Goal: Browse casually: Explore the website without a specific task or goal

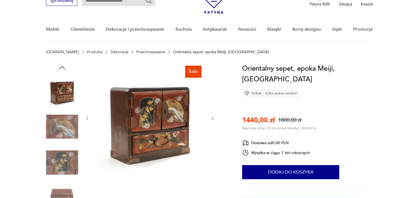
click at [210, 118] on icon "button" at bounding box center [212, 118] width 5 height 5
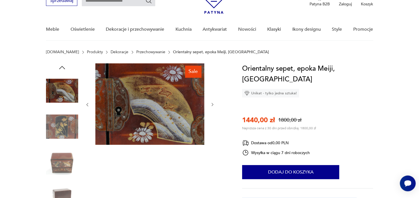
click at [210, 118] on div at bounding box center [150, 105] width 130 height 83
click at [213, 106] on icon "button" at bounding box center [213, 104] width 2 height 3
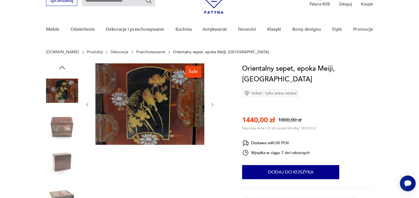
click at [213, 106] on icon "button" at bounding box center [213, 104] width 2 height 3
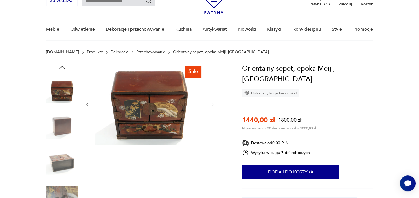
click at [213, 106] on icon "button" at bounding box center [213, 104] width 2 height 3
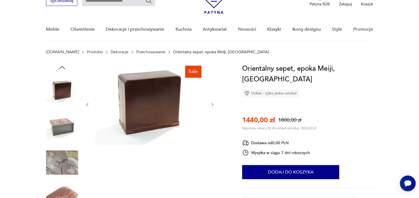
click at [213, 106] on icon "button" at bounding box center [213, 104] width 2 height 3
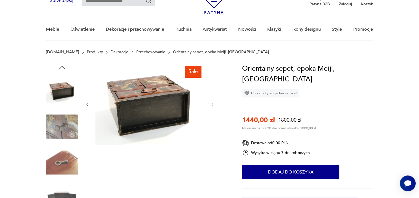
click at [213, 106] on icon "button" at bounding box center [213, 104] width 2 height 3
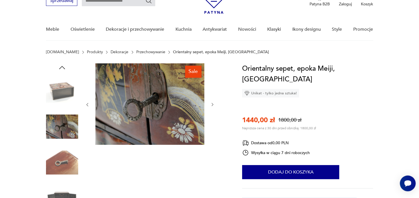
click at [213, 106] on icon "button" at bounding box center [213, 104] width 2 height 3
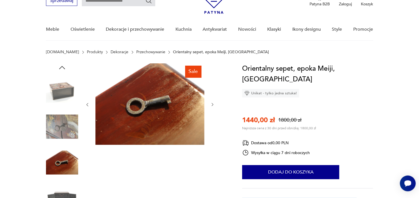
click at [213, 106] on icon "button" at bounding box center [213, 104] width 2 height 3
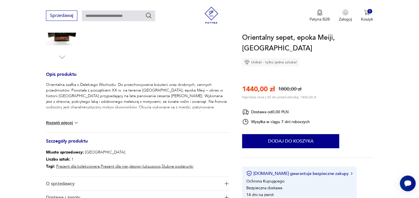
scroll to position [209, 0]
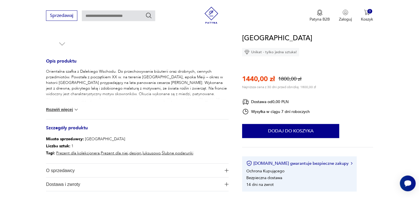
click at [78, 109] on img at bounding box center [76, 110] width 6 height 6
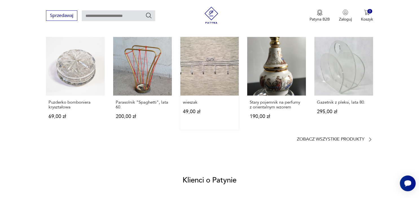
scroll to position [447, 0]
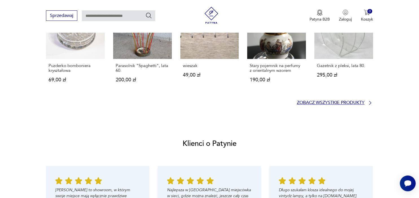
click at [353, 104] on p "Zobacz wszystkie produkty" at bounding box center [331, 103] width 68 height 4
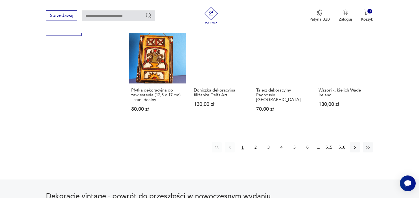
scroll to position [565, 0]
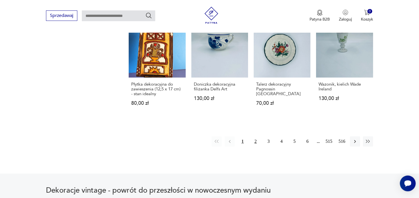
click at [254, 137] on button "2" at bounding box center [256, 142] width 10 height 10
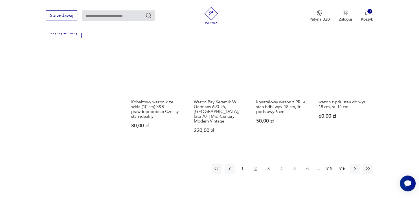
scroll to position [567, 0]
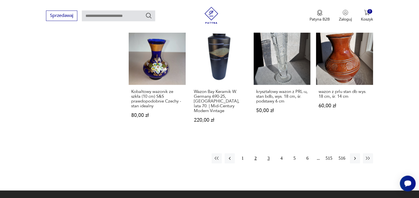
click at [269, 154] on button "3" at bounding box center [269, 159] width 10 height 10
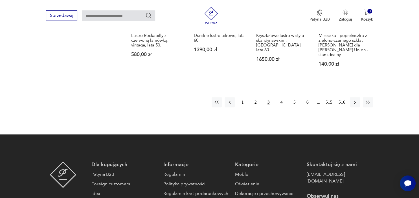
scroll to position [627, 0]
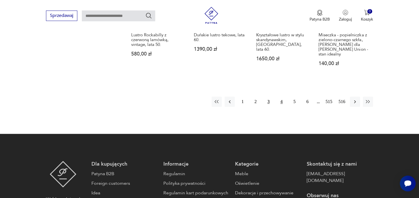
click at [281, 97] on button "4" at bounding box center [282, 102] width 10 height 10
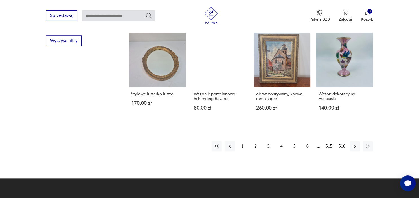
scroll to position [567, 0]
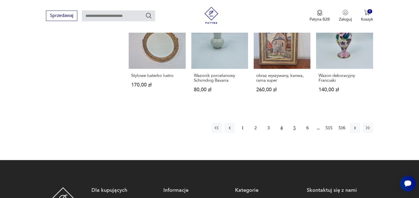
click at [294, 123] on button "5" at bounding box center [295, 128] width 10 height 10
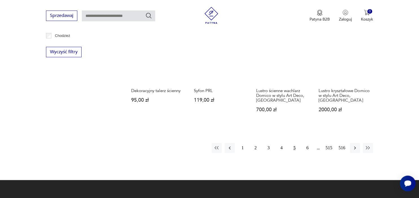
scroll to position [567, 0]
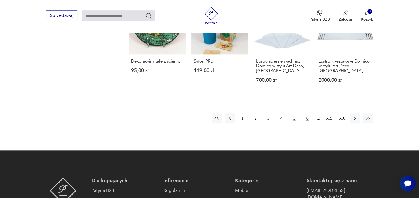
click at [306, 114] on button "6" at bounding box center [308, 118] width 10 height 10
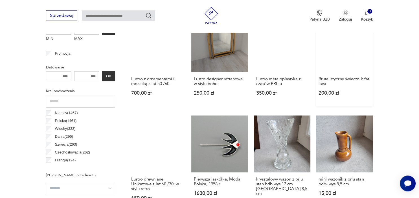
scroll to position [239, 0]
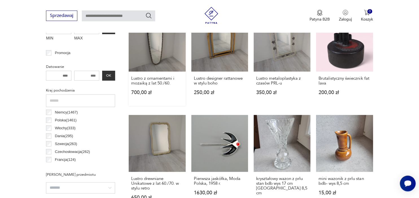
click at [156, 46] on link "Lustro z ornamentami i mozaiką z lat 50./60. 700,00 zł" at bounding box center [157, 60] width 57 height 91
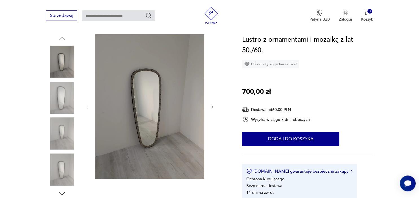
scroll to position [60, 0]
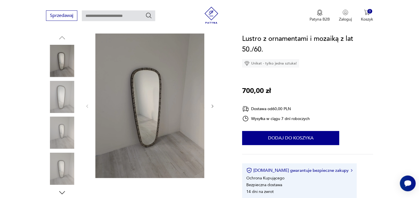
click at [145, 103] on img at bounding box center [149, 106] width 109 height 145
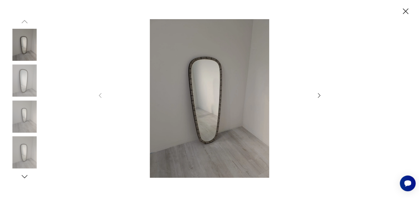
click at [319, 97] on icon "button" at bounding box center [319, 95] width 7 height 7
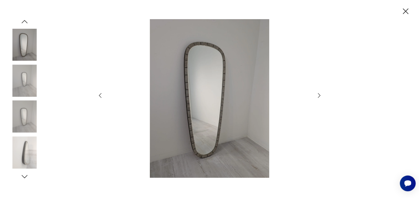
click at [319, 96] on icon "button" at bounding box center [319, 95] width 7 height 7
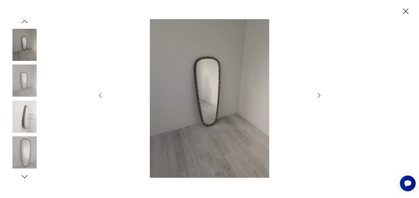
click at [319, 96] on icon "button" at bounding box center [319, 95] width 7 height 7
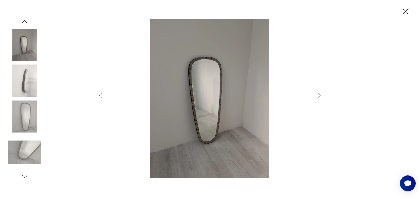
click at [319, 96] on icon "button" at bounding box center [319, 95] width 7 height 7
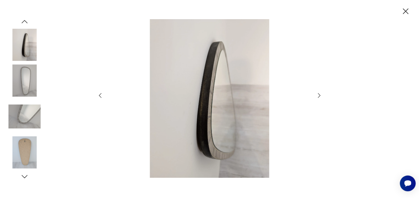
click at [319, 96] on icon "button" at bounding box center [319, 95] width 7 height 7
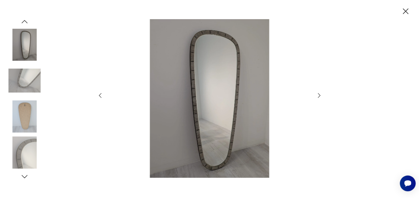
click at [319, 96] on icon "button" at bounding box center [319, 95] width 7 height 7
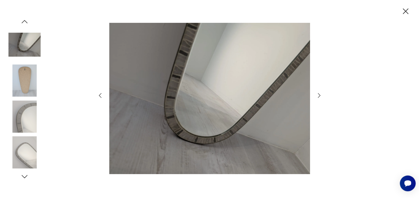
click at [319, 96] on icon "button" at bounding box center [319, 95] width 7 height 7
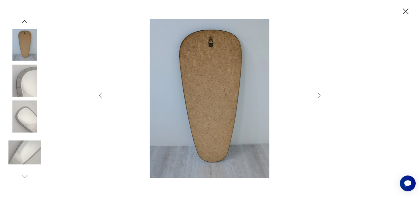
click at [319, 96] on icon "button" at bounding box center [319, 95] width 7 height 7
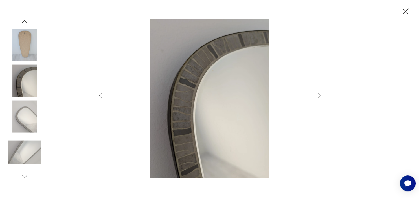
click at [319, 96] on icon "button" at bounding box center [319, 95] width 7 height 7
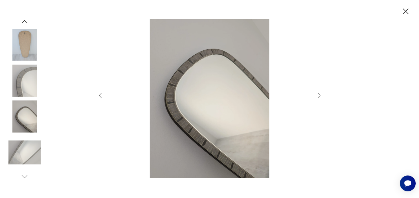
click at [319, 96] on icon "button" at bounding box center [319, 95] width 7 height 7
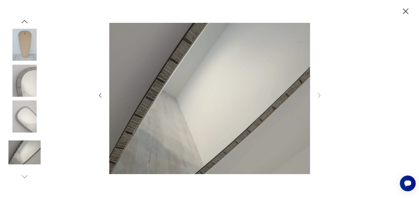
click at [408, 12] on icon "button" at bounding box center [406, 11] width 10 height 10
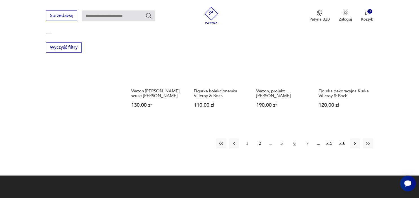
scroll to position [560, 0]
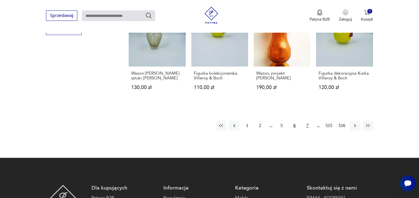
click at [308, 121] on button "7" at bounding box center [308, 126] width 10 height 10
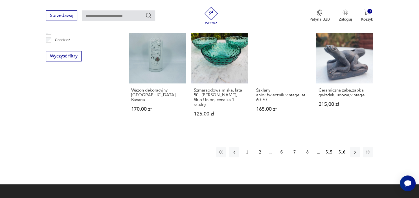
scroll to position [537, 0]
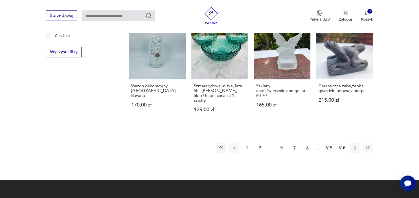
click at [308, 143] on button "8" at bounding box center [308, 148] width 10 height 10
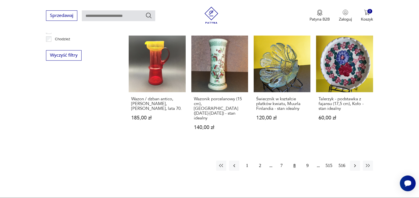
scroll to position [567, 0]
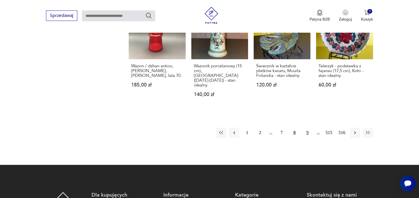
click at [306, 128] on button "9" at bounding box center [308, 133] width 10 height 10
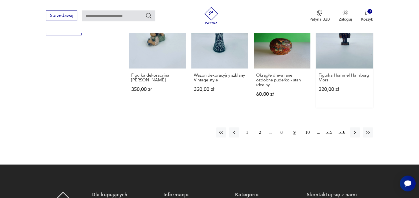
scroll to position [567, 0]
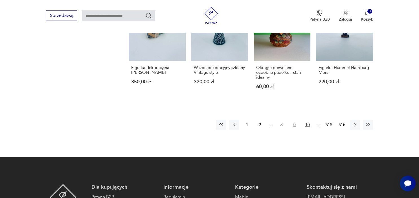
click at [309, 120] on button "10" at bounding box center [308, 125] width 10 height 10
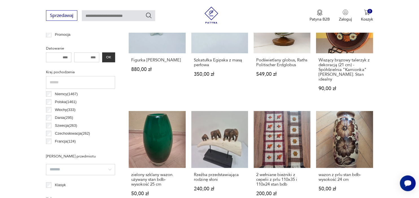
scroll to position [269, 0]
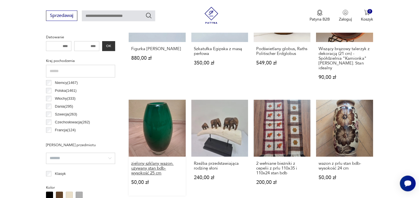
click at [149, 161] on h3 "zielony szklany wazon. używany stan bdb- wysokość 25 cm" at bounding box center [157, 168] width 52 height 14
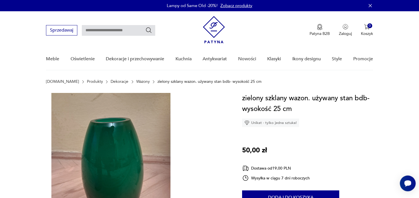
click at [126, 138] on img at bounding box center [111, 172] width 130 height 159
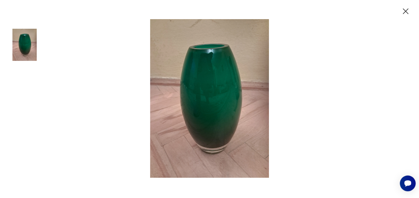
click at [306, 99] on img at bounding box center [210, 98] width 226 height 159
click at [298, 102] on img at bounding box center [210, 98] width 226 height 159
click at [403, 12] on icon "button" at bounding box center [406, 11] width 10 height 10
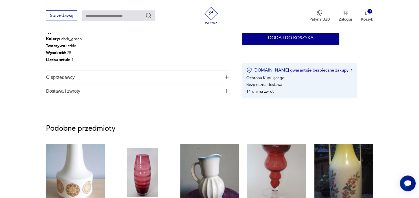
scroll to position [358, 0]
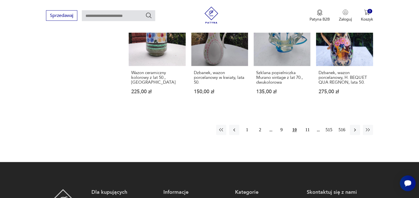
scroll to position [581, 0]
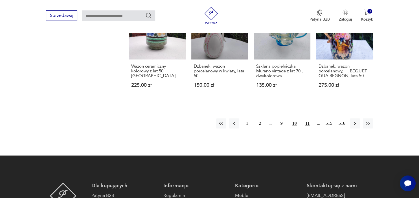
click at [309, 119] on button "11" at bounding box center [308, 124] width 10 height 10
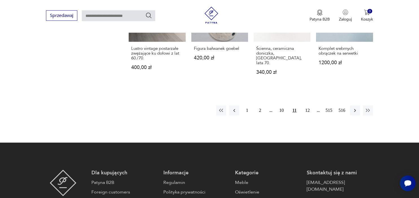
scroll to position [597, 0]
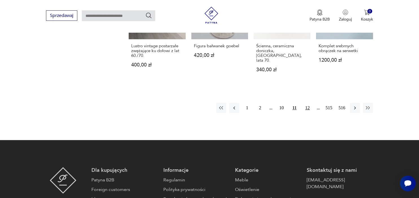
click at [305, 103] on button "12" at bounding box center [308, 108] width 10 height 10
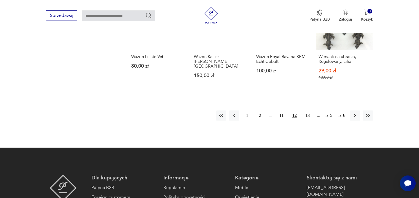
scroll to position [597, 0]
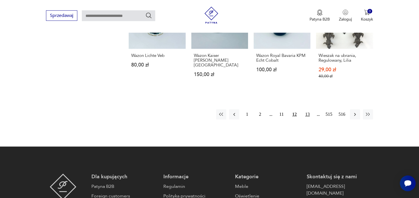
click at [309, 110] on button "13" at bounding box center [308, 115] width 10 height 10
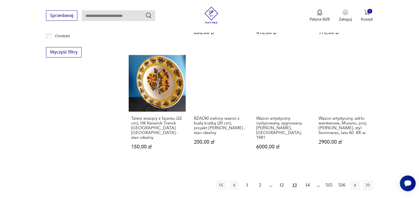
scroll to position [597, 0]
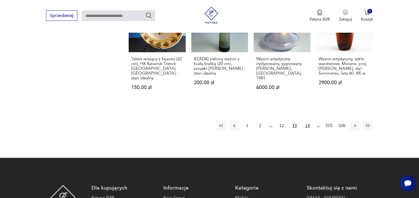
click at [310, 121] on button "14" at bounding box center [308, 126] width 10 height 10
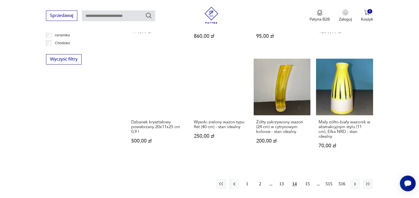
scroll to position [567, 0]
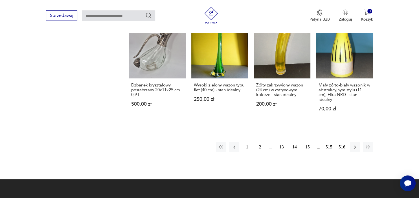
click at [307, 142] on button "15" at bounding box center [308, 147] width 10 height 10
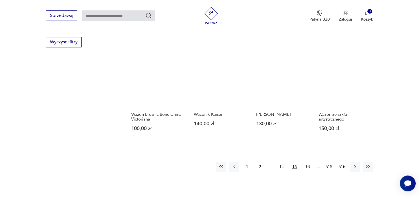
scroll to position [567, 0]
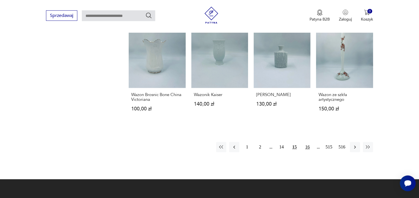
click at [308, 142] on button "16" at bounding box center [308, 147] width 10 height 10
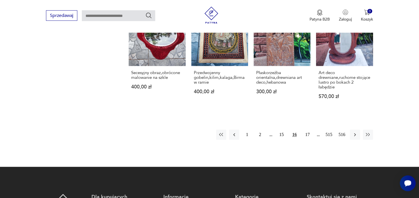
scroll to position [597, 0]
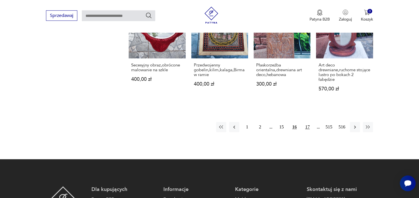
click at [309, 122] on button "17" at bounding box center [308, 127] width 10 height 10
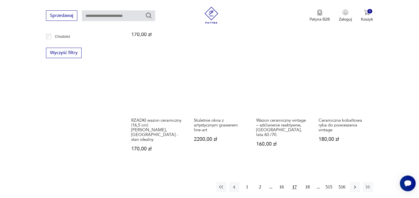
scroll to position [567, 0]
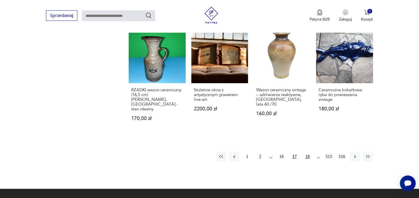
click at [308, 152] on button "18" at bounding box center [308, 157] width 10 height 10
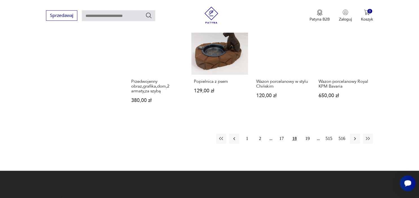
scroll to position [567, 0]
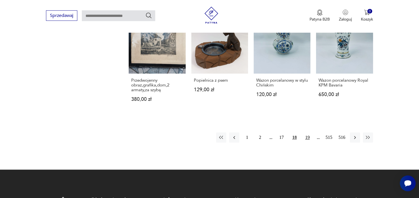
click at [309, 133] on button "19" at bounding box center [308, 138] width 10 height 10
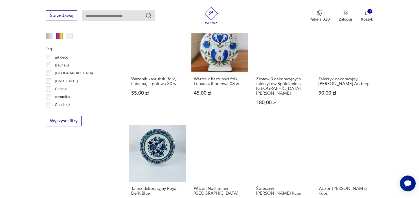
scroll to position [477, 0]
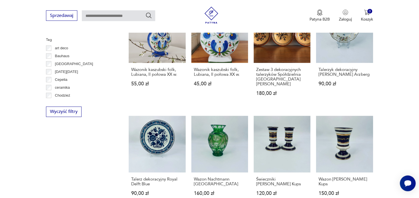
click at [412, 121] on section "Filtruj produkty Cena MIN MAX OK Promocja Datowanie OK Kraj pochodzenia [DEMOGR…" at bounding box center [209, 10] width 419 height 507
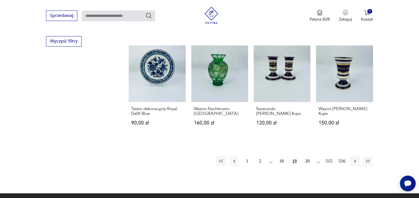
scroll to position [567, 0]
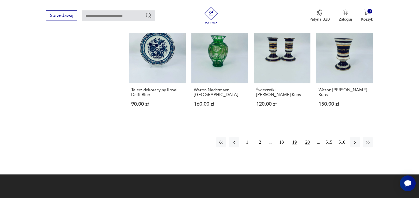
click at [309, 137] on button "20" at bounding box center [308, 142] width 10 height 10
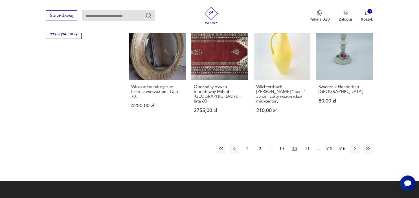
scroll to position [567, 0]
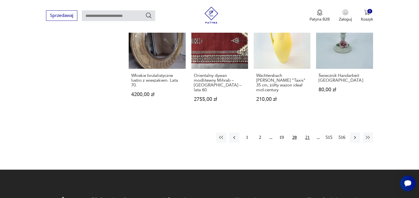
click at [309, 133] on button "21" at bounding box center [308, 138] width 10 height 10
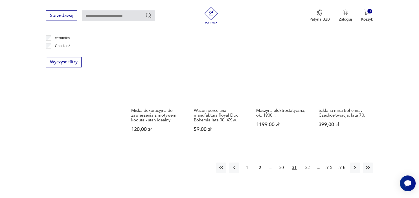
scroll to position [537, 0]
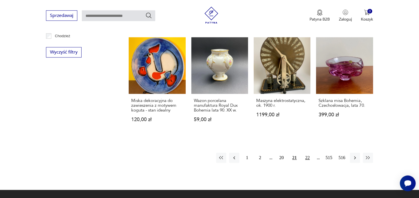
click at [308, 153] on button "22" at bounding box center [308, 158] width 10 height 10
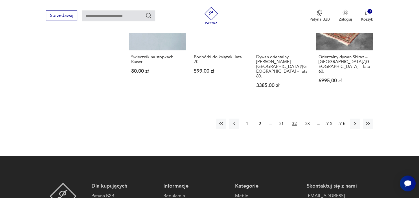
scroll to position [567, 0]
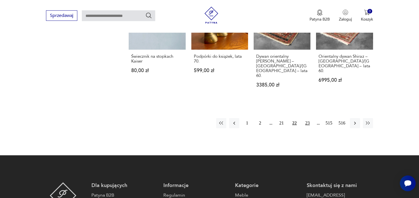
click at [306, 118] on button "23" at bounding box center [308, 123] width 10 height 10
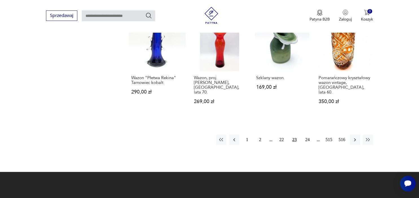
scroll to position [597, 0]
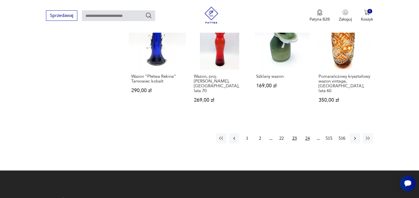
click at [307, 134] on button "24" at bounding box center [308, 139] width 10 height 10
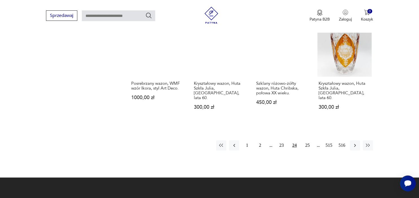
scroll to position [567, 0]
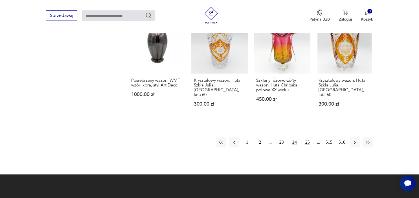
click at [310, 137] on button "25" at bounding box center [308, 142] width 10 height 10
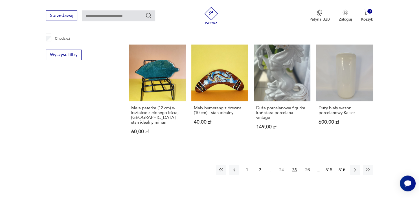
scroll to position [537, 0]
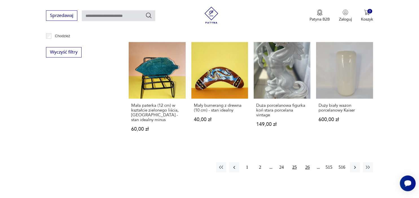
click at [309, 163] on button "26" at bounding box center [308, 168] width 10 height 10
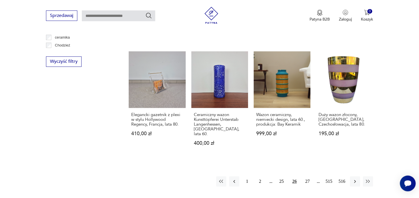
scroll to position [567, 0]
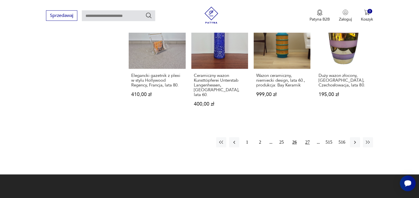
click at [307, 137] on button "27" at bounding box center [308, 142] width 10 height 10
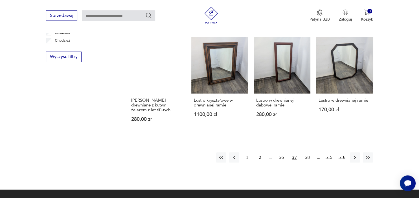
scroll to position [537, 0]
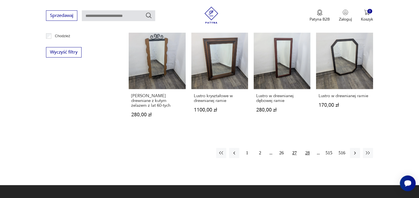
click at [308, 149] on button "28" at bounding box center [308, 153] width 10 height 10
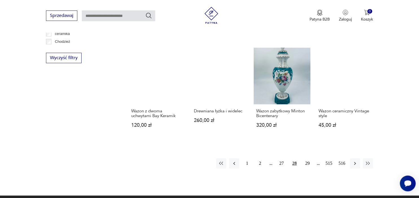
scroll to position [537, 0]
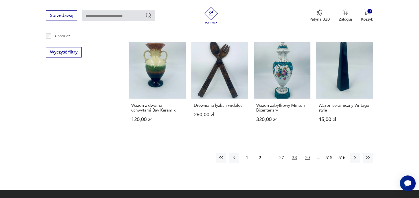
click at [308, 155] on button "29" at bounding box center [308, 158] width 10 height 10
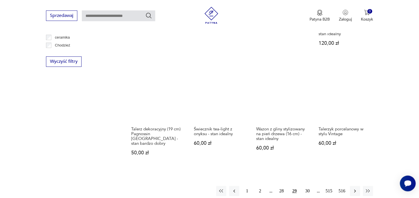
scroll to position [537, 0]
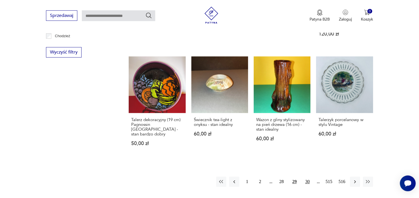
click at [310, 177] on button "30" at bounding box center [308, 182] width 10 height 10
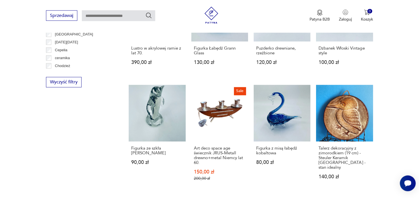
scroll to position [567, 0]
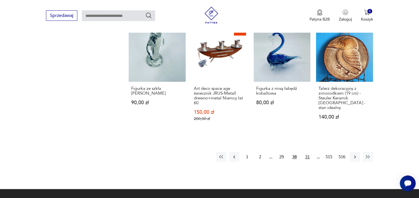
click at [306, 152] on button "31" at bounding box center [308, 157] width 10 height 10
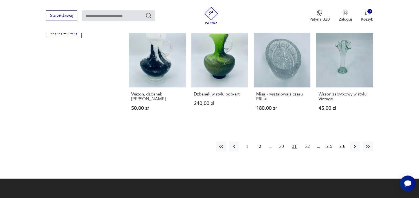
scroll to position [567, 0]
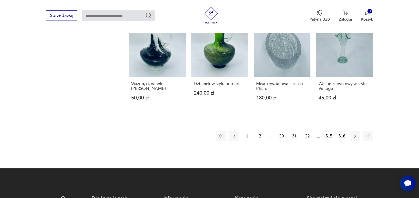
click at [310, 131] on button "32" at bounding box center [308, 136] width 10 height 10
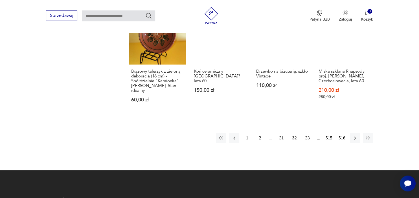
scroll to position [626, 0]
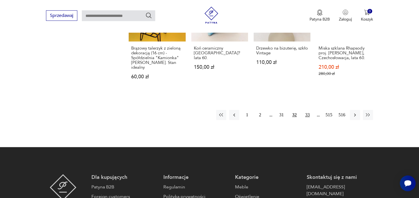
click at [309, 110] on button "33" at bounding box center [308, 115] width 10 height 10
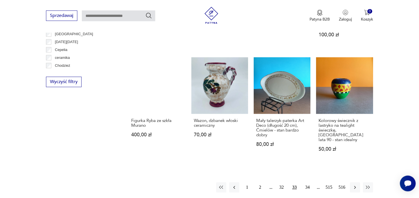
scroll to position [537, 0]
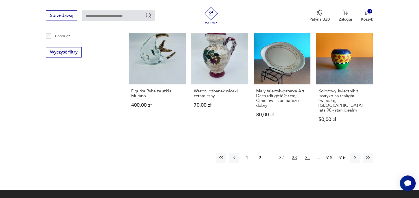
click at [305, 153] on button "34" at bounding box center [308, 158] width 10 height 10
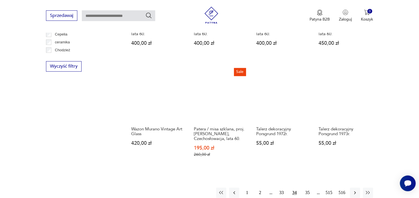
scroll to position [567, 0]
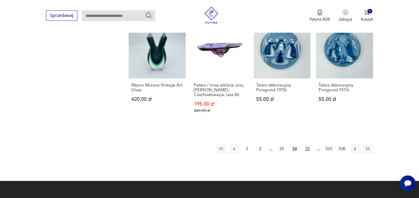
click at [307, 144] on button "35" at bounding box center [308, 149] width 10 height 10
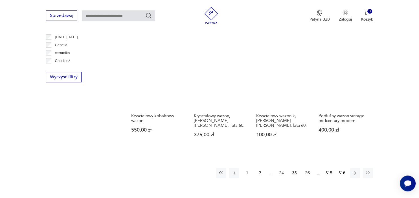
scroll to position [567, 0]
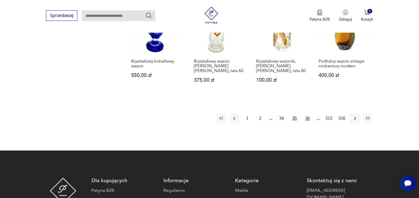
click at [308, 113] on button "36" at bounding box center [308, 118] width 10 height 10
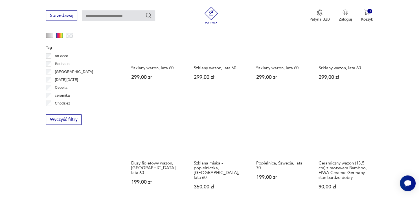
scroll to position [507, 0]
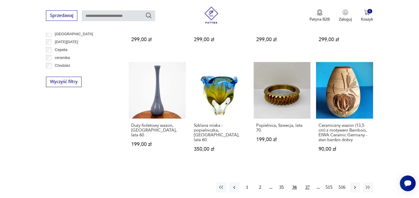
click at [307, 183] on button "37" at bounding box center [308, 188] width 10 height 10
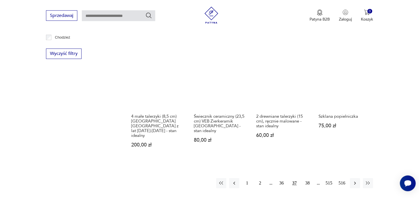
scroll to position [537, 0]
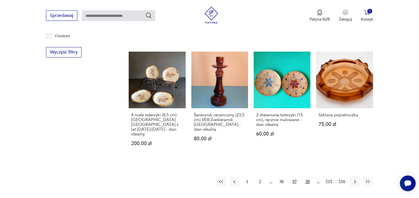
click at [309, 177] on button "38" at bounding box center [308, 182] width 10 height 10
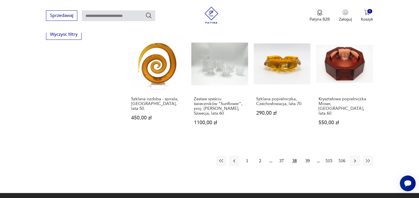
scroll to position [567, 0]
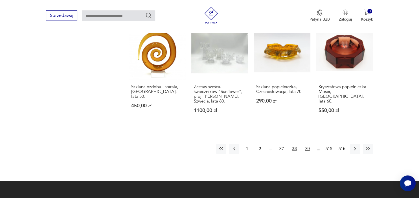
click at [309, 144] on button "39" at bounding box center [308, 149] width 10 height 10
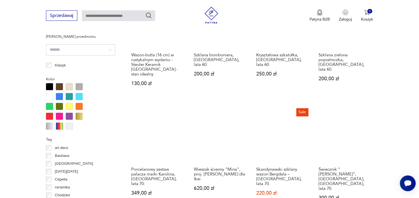
scroll to position [388, 0]
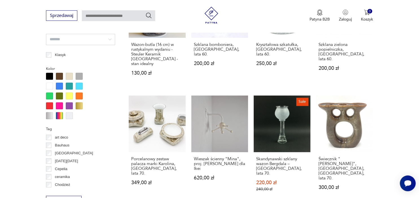
click at [414, 165] on section "Filtruj produkty Cena MIN MAX OK Promocja Datowanie OK Kraj pochodzenia [DEMOGR…" at bounding box center [209, 111] width 419 height 528
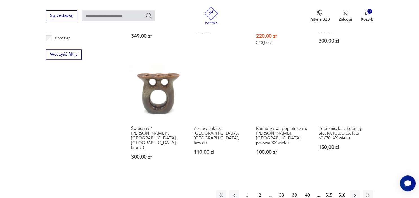
scroll to position [537, 0]
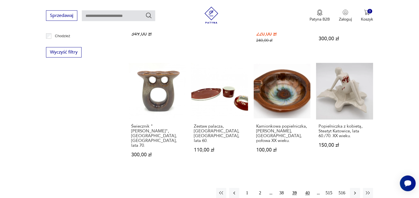
click at [310, 188] on button "40" at bounding box center [308, 193] width 10 height 10
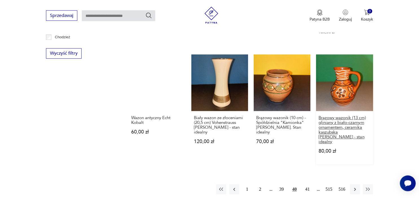
scroll to position [537, 0]
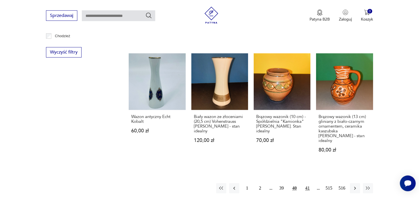
click at [308, 184] on button "41" at bounding box center [308, 189] width 10 height 10
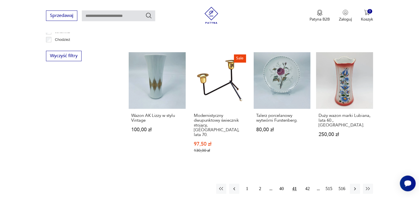
scroll to position [537, 0]
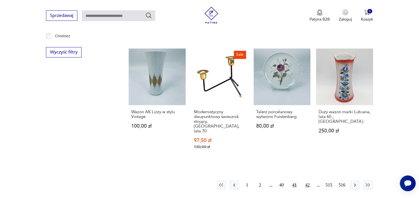
click at [307, 180] on button "42" at bounding box center [308, 185] width 10 height 10
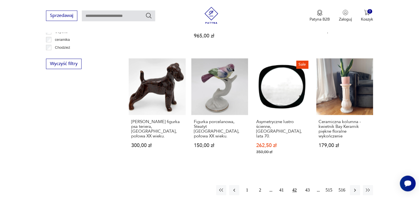
scroll to position [537, 0]
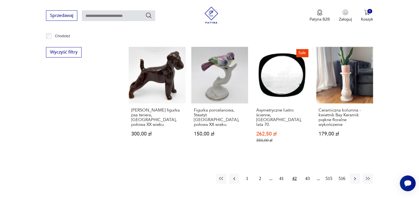
drag, startPoint x: 388, startPoint y: 182, endPoint x: 366, endPoint y: 185, distance: 21.6
drag, startPoint x: 366, startPoint y: 185, endPoint x: 362, endPoint y: 186, distance: 4.1
click at [307, 174] on button "43" at bounding box center [308, 179] width 10 height 10
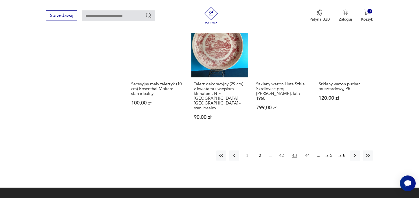
scroll to position [567, 0]
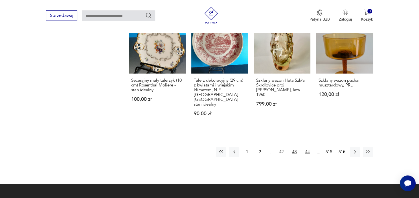
click at [308, 147] on button "44" at bounding box center [308, 152] width 10 height 10
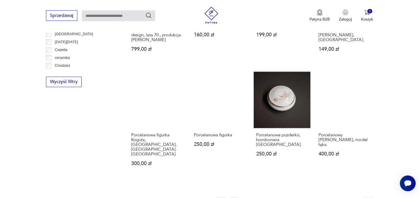
scroll to position [537, 0]
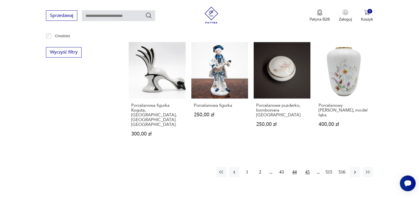
click at [306, 167] on button "45" at bounding box center [308, 172] width 10 height 10
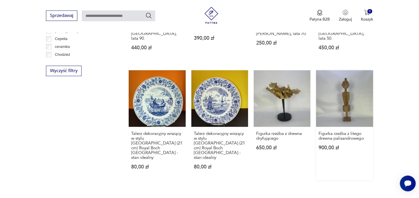
scroll to position [567, 0]
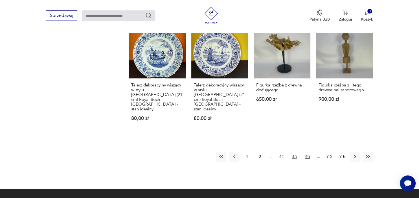
click at [309, 152] on button "46" at bounding box center [308, 157] width 10 height 10
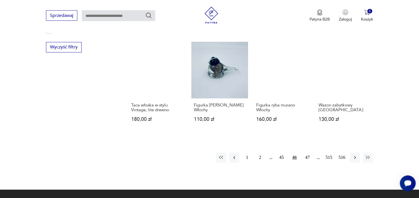
scroll to position [537, 0]
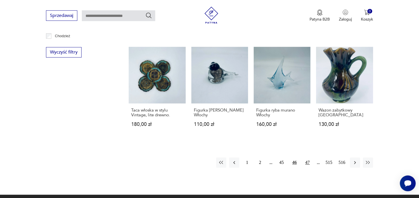
click at [305, 158] on button "47" at bounding box center [308, 163] width 10 height 10
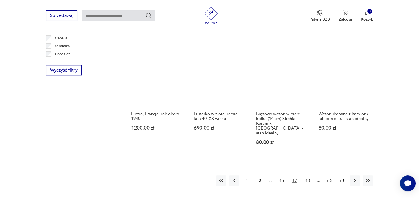
scroll to position [537, 0]
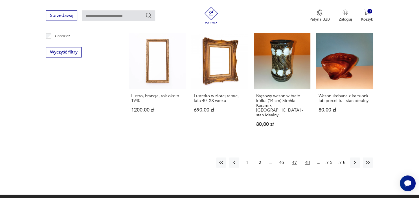
click at [310, 158] on button "48" at bounding box center [308, 163] width 10 height 10
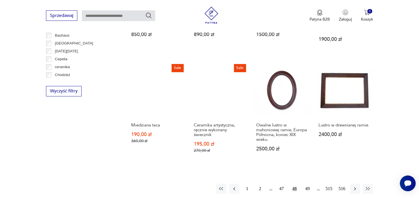
scroll to position [507, 0]
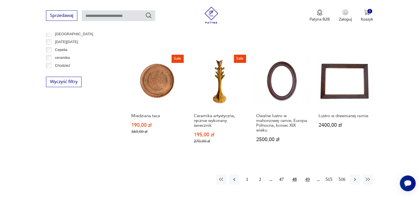
click at [307, 179] on button "49" at bounding box center [308, 180] width 10 height 10
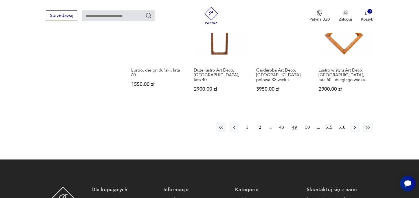
scroll to position [567, 0]
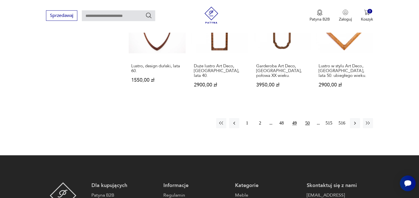
click at [307, 118] on button "50" at bounding box center [308, 123] width 10 height 10
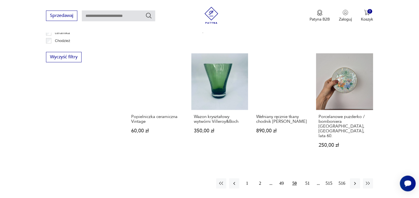
scroll to position [537, 0]
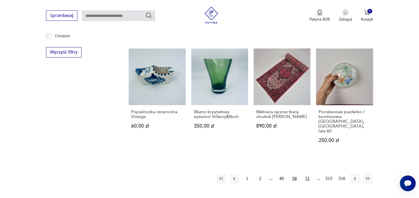
click at [308, 174] on button "51" at bounding box center [308, 179] width 10 height 10
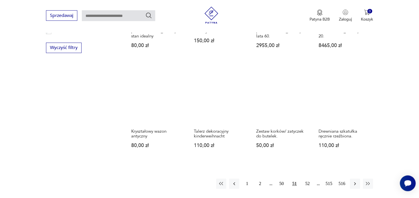
scroll to position [567, 0]
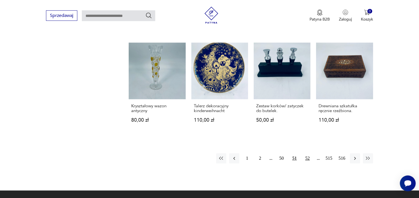
click at [309, 154] on button "52" at bounding box center [308, 159] width 10 height 10
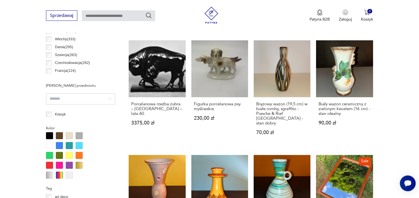
scroll to position [298, 0]
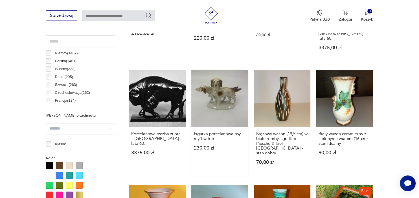
drag, startPoint x: 301, startPoint y: 141, endPoint x: 233, endPoint y: 149, distance: 69.0
click at [391, 135] on section "Filtruj produkty Cena MIN MAX OK Promocja Datowanie OK Kraj pochodzenia [DEMOGR…" at bounding box center [209, 192] width 419 height 513
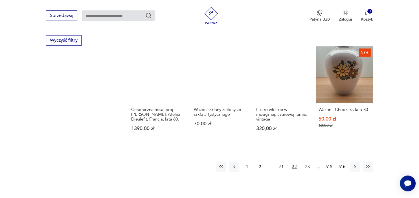
scroll to position [567, 0]
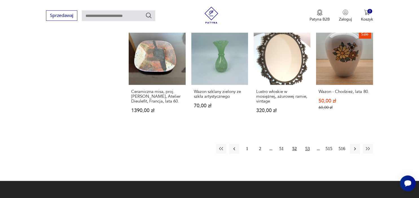
click at [309, 144] on button "53" at bounding box center [308, 149] width 10 height 10
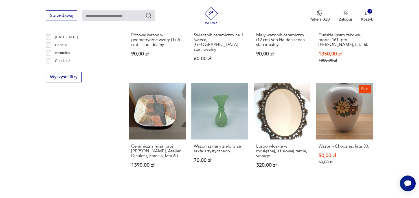
scroll to position [507, 0]
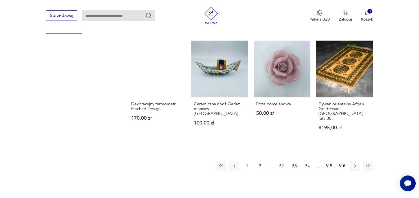
scroll to position [567, 0]
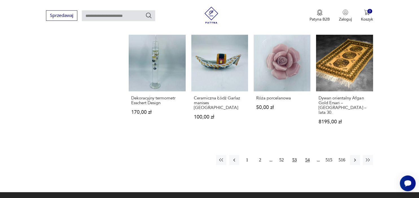
click at [309, 155] on button "54" at bounding box center [308, 160] width 10 height 10
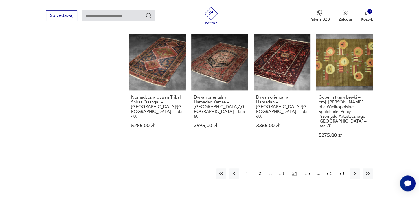
scroll to position [567, 0]
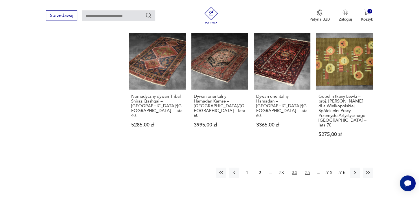
click at [307, 168] on button "55" at bounding box center [308, 173] width 10 height 10
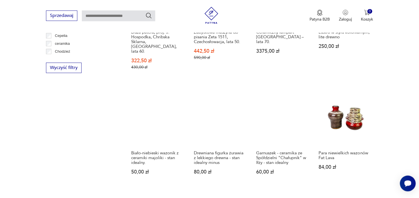
scroll to position [537, 0]
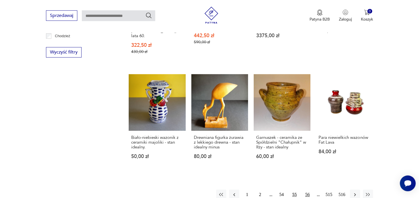
click at [310, 190] on button "56" at bounding box center [308, 195] width 10 height 10
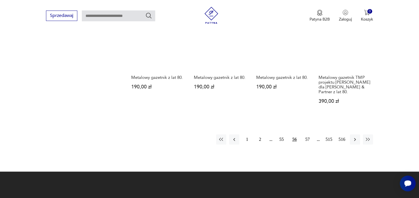
scroll to position [567, 0]
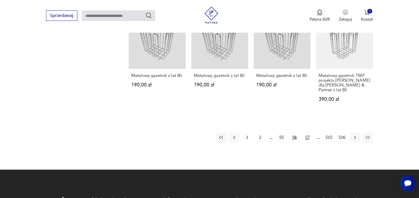
click at [307, 133] on button "57" at bounding box center [308, 138] width 10 height 10
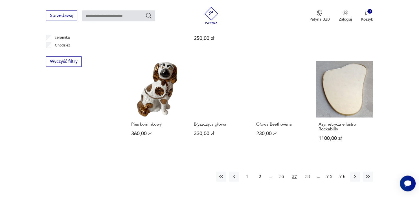
scroll to position [537, 0]
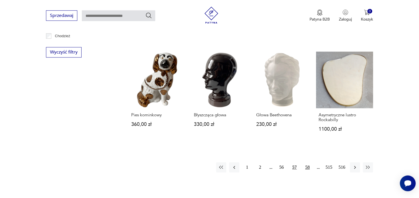
click at [307, 163] on button "58" at bounding box center [308, 168] width 10 height 10
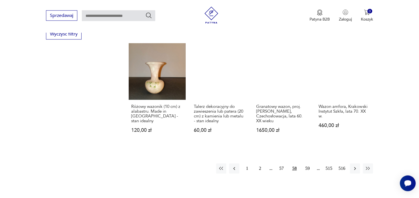
scroll to position [567, 0]
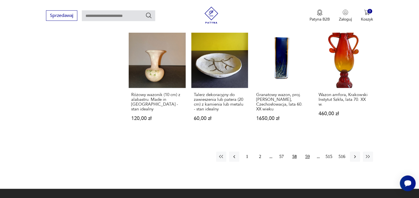
click at [306, 152] on button "59" at bounding box center [308, 157] width 10 height 10
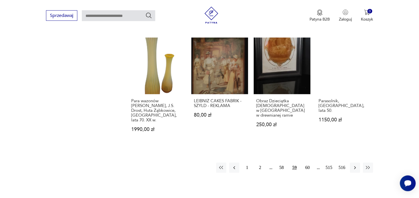
scroll to position [567, 0]
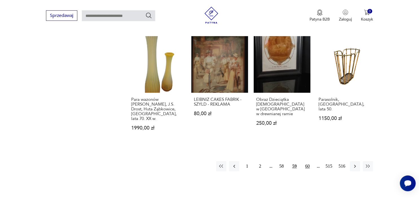
click at [307, 161] on button "60" at bounding box center [308, 166] width 10 height 10
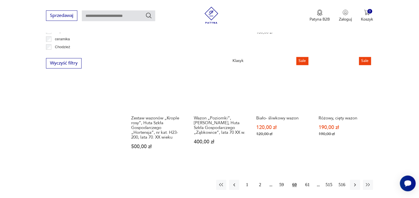
scroll to position [537, 0]
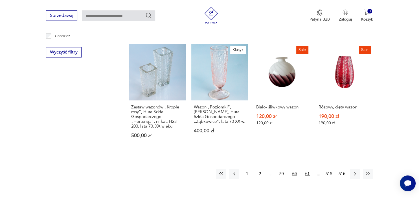
click at [307, 169] on button "61" at bounding box center [308, 174] width 10 height 10
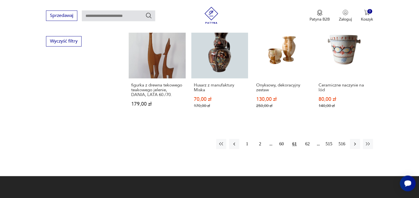
scroll to position [567, 0]
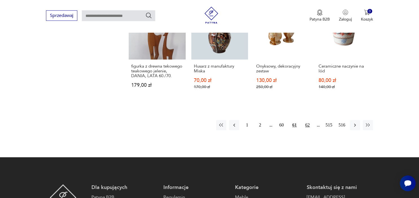
click at [308, 126] on button "62" at bounding box center [308, 125] width 10 height 10
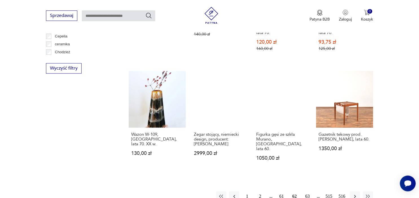
scroll to position [537, 0]
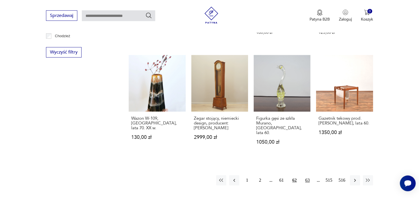
click at [309, 176] on button "63" at bounding box center [308, 181] width 10 height 10
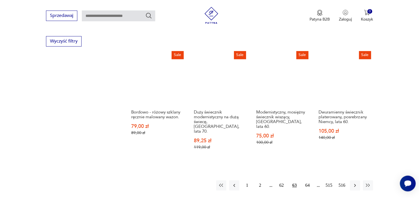
scroll to position [567, 0]
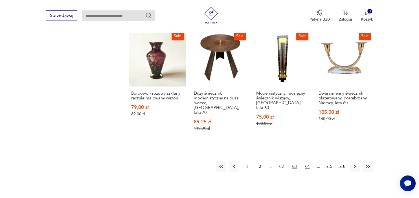
click at [307, 162] on button "64" at bounding box center [308, 167] width 10 height 10
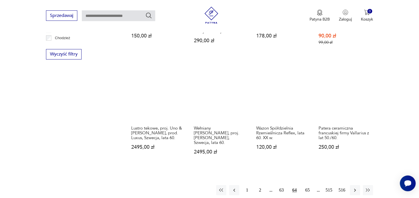
scroll to position [537, 0]
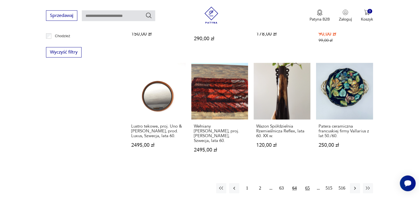
click at [308, 184] on button "65" at bounding box center [308, 189] width 10 height 10
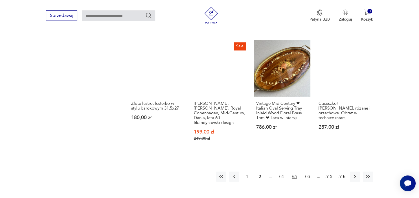
scroll to position [567, 0]
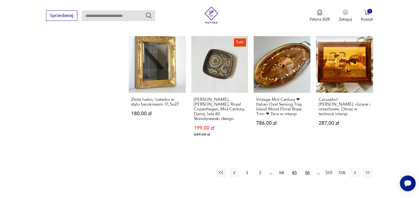
click at [309, 168] on button "66" at bounding box center [308, 173] width 10 height 10
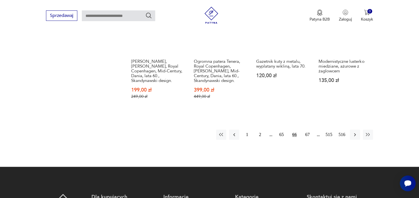
scroll to position [597, 0]
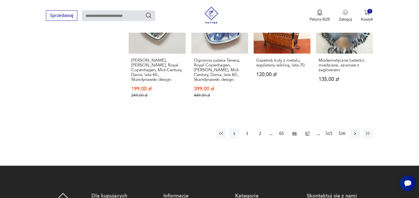
click at [309, 129] on button "67" at bounding box center [308, 134] width 10 height 10
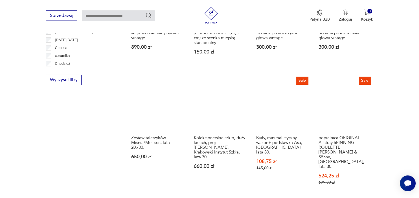
scroll to position [537, 0]
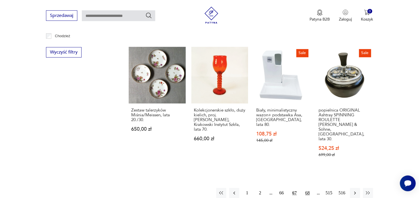
click at [305, 188] on button "68" at bounding box center [308, 193] width 10 height 10
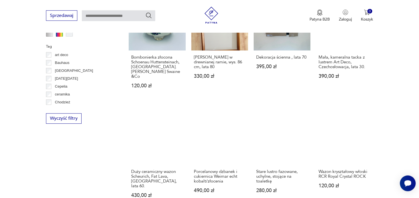
scroll to position [507, 0]
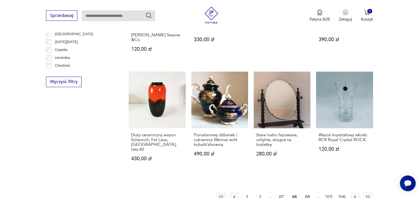
click at [308, 192] on button "69" at bounding box center [308, 197] width 10 height 10
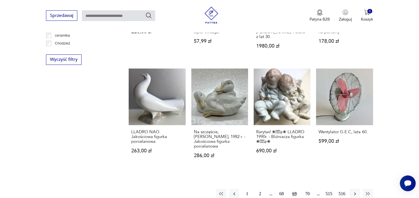
scroll to position [537, 0]
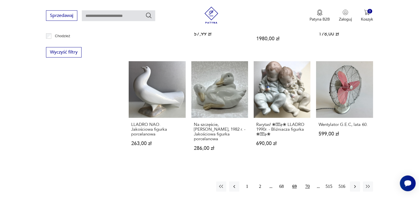
click at [310, 182] on button "70" at bounding box center [308, 187] width 10 height 10
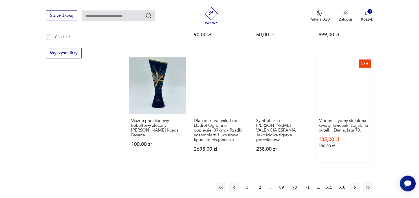
scroll to position [537, 0]
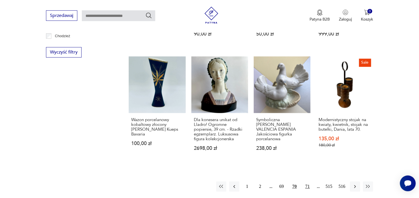
click at [309, 182] on button "71" at bounding box center [308, 187] width 10 height 10
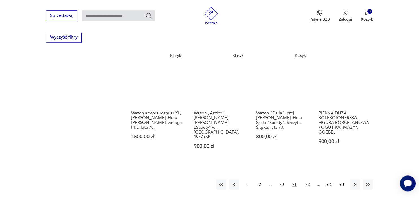
scroll to position [567, 0]
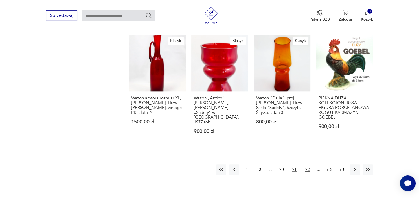
click at [309, 165] on button "72" at bounding box center [308, 170] width 10 height 10
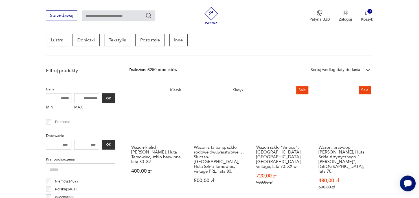
scroll to position [179, 0]
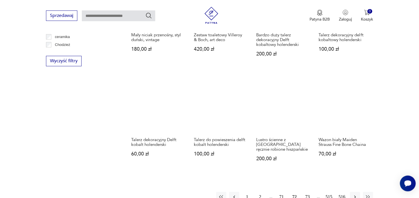
scroll to position [537, 0]
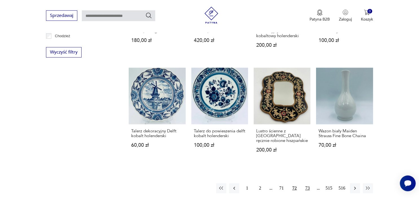
click at [307, 184] on button "73" at bounding box center [308, 189] width 10 height 10
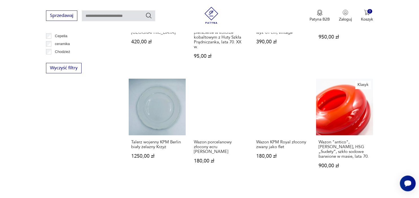
scroll to position [537, 0]
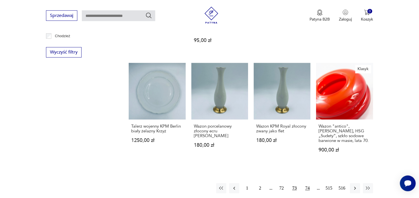
click at [307, 184] on button "74" at bounding box center [308, 189] width 10 height 10
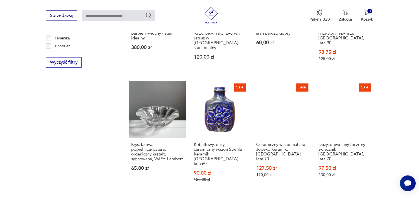
scroll to position [537, 0]
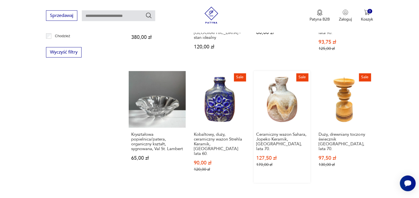
click at [308, 154] on div "Ceramiczny wazon Sahara, Jopeko Keramik, [GEOGRAPHIC_DATA], lata 70. 127,50 zł …" at bounding box center [282, 153] width 57 height 51
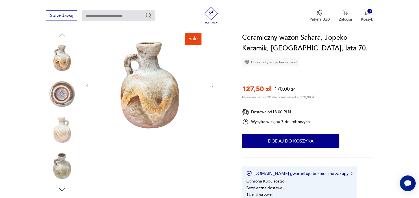
scroll to position [60, 0]
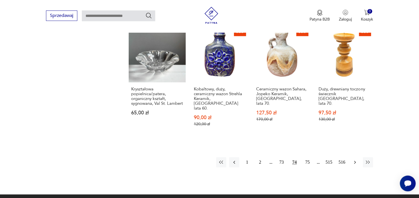
scroll to position [593, 0]
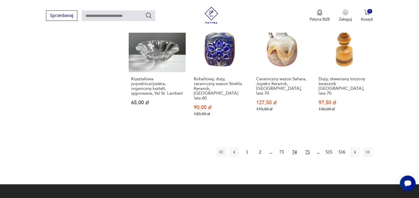
click at [307, 147] on button "75" at bounding box center [308, 152] width 10 height 10
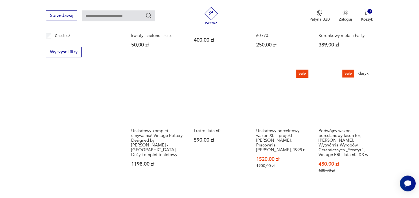
scroll to position [567, 0]
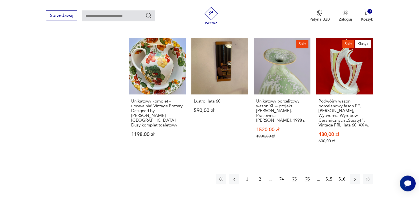
click at [307, 180] on button "76" at bounding box center [308, 179] width 10 height 10
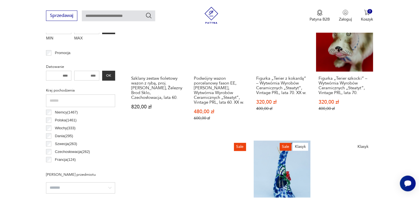
scroll to position [269, 0]
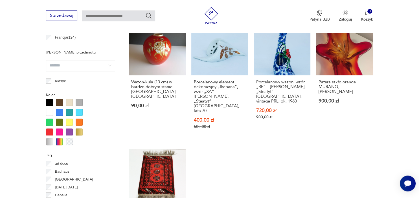
scroll to position [388, 0]
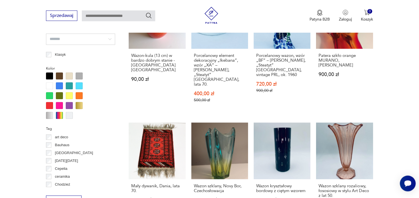
click at [407, 157] on section "Filtruj produkty Cena MIN MAX OK Promocja Datowanie OK Kraj pochodzenia [DEMOGR…" at bounding box center [209, 124] width 419 height 555
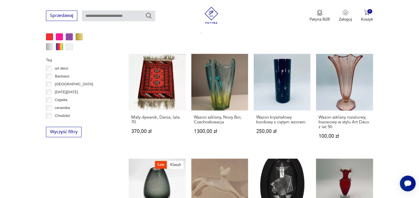
scroll to position [448, 0]
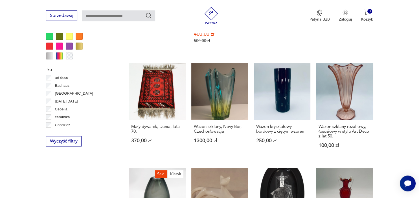
click at [409, 150] on section "Filtruj produkty Cena MIN MAX OK Promocja Datowanie OK Kraj pochodzenia [DEMOGR…" at bounding box center [209, 64] width 419 height 555
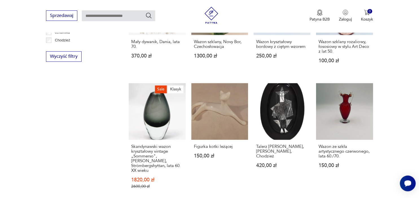
scroll to position [626, 0]
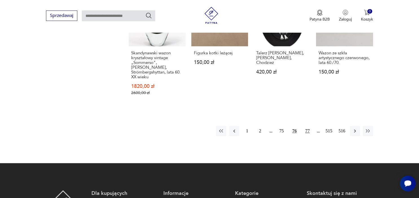
click at [309, 126] on button "77" at bounding box center [308, 131] width 10 height 10
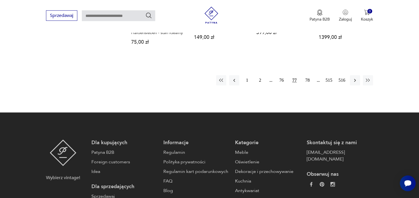
scroll to position [626, 0]
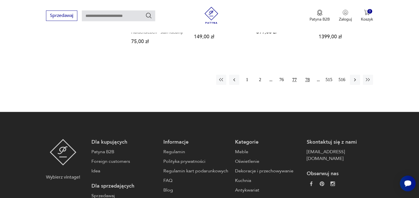
click at [307, 85] on button "78" at bounding box center [308, 80] width 10 height 10
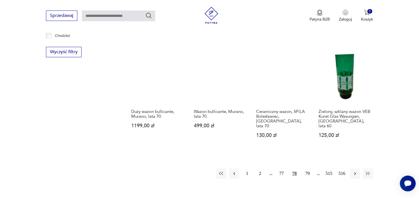
scroll to position [597, 0]
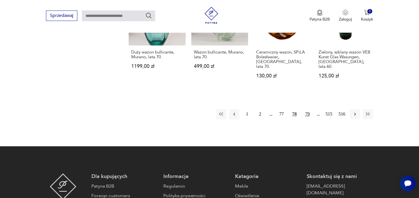
click at [308, 109] on button "79" at bounding box center [308, 114] width 10 height 10
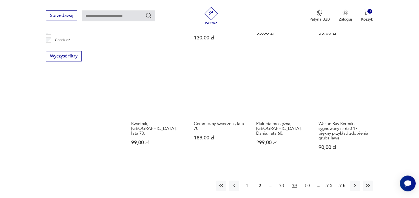
scroll to position [597, 0]
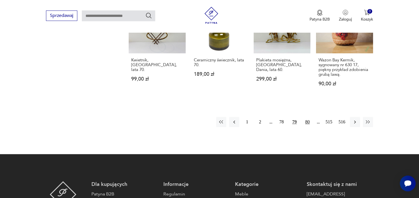
click at [307, 117] on button "80" at bounding box center [308, 122] width 10 height 10
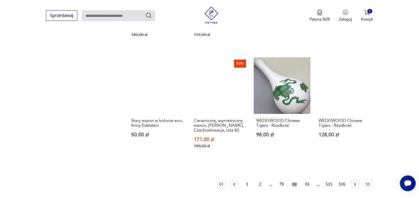
scroll to position [567, 0]
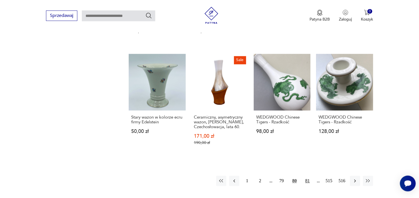
click at [306, 176] on button "81" at bounding box center [308, 181] width 10 height 10
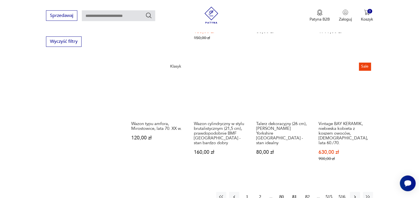
scroll to position [567, 0]
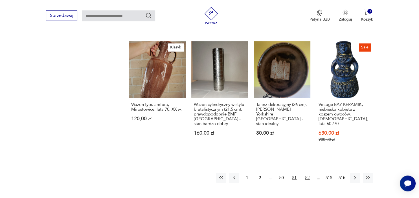
click at [307, 173] on button "82" at bounding box center [308, 178] width 10 height 10
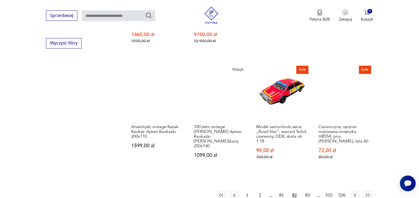
scroll to position [567, 0]
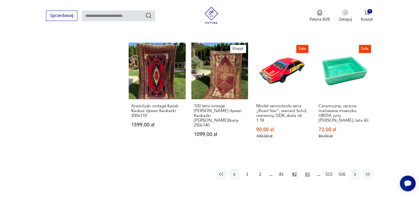
click at [307, 170] on button "83" at bounding box center [308, 175] width 10 height 10
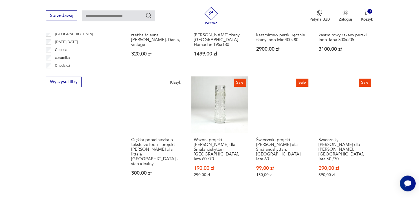
scroll to position [537, 0]
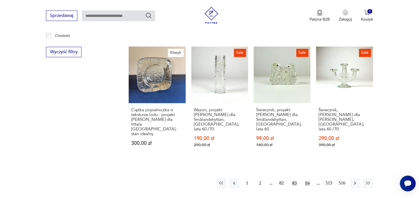
click at [305, 178] on button "84" at bounding box center [308, 183] width 10 height 10
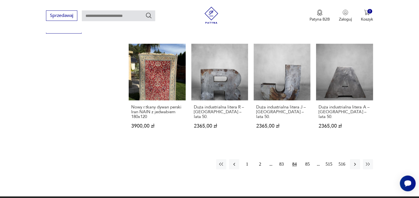
scroll to position [567, 0]
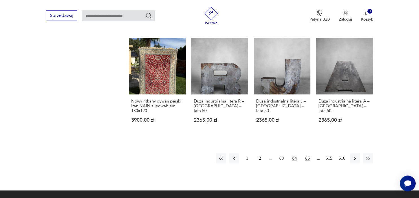
click at [309, 154] on button "85" at bounding box center [308, 159] width 10 height 10
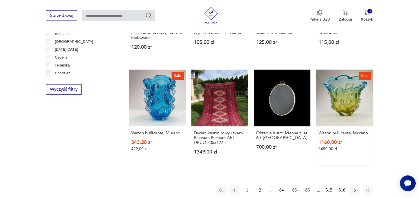
scroll to position [507, 0]
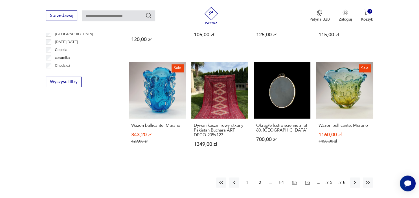
click at [308, 183] on button "86" at bounding box center [308, 183] width 10 height 10
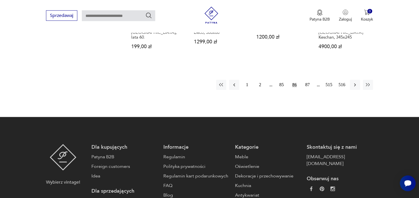
scroll to position [626, 0]
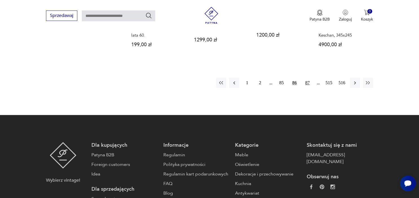
click at [309, 78] on button "87" at bounding box center [308, 83] width 10 height 10
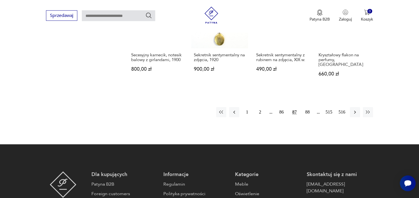
scroll to position [597, 0]
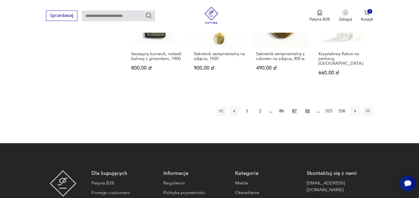
click at [307, 106] on button "88" at bounding box center [308, 111] width 10 height 10
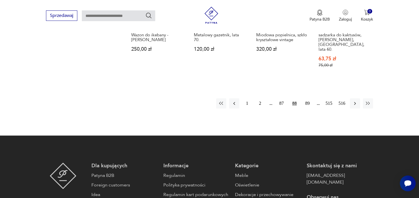
scroll to position [567, 0]
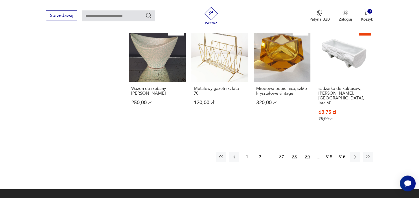
click at [307, 152] on button "89" at bounding box center [308, 157] width 10 height 10
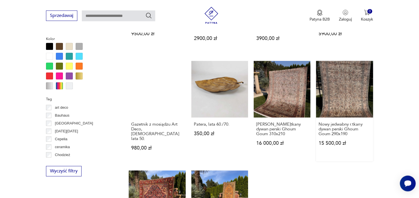
scroll to position [388, 0]
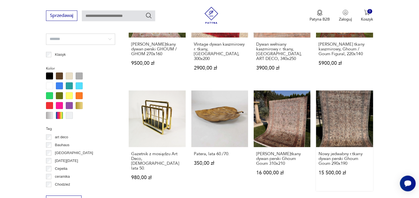
drag, startPoint x: 353, startPoint y: 134, endPoint x: 319, endPoint y: 140, distance: 35.0
click at [380, 152] on section "Filtruj produkty Cena MIN MAX OK Promocja Datowanie OK Kraj pochodzenia [DEMOGR…" at bounding box center [209, 105] width 419 height 516
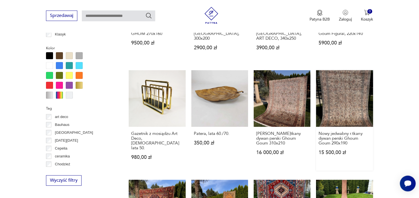
scroll to position [418, 0]
